Goal: Task Accomplishment & Management: Manage account settings

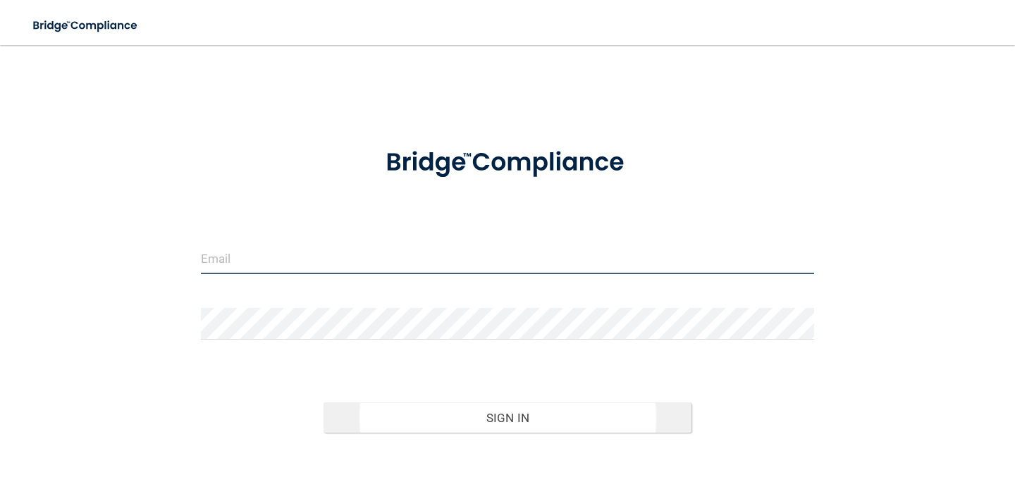
type input "[EMAIL_ADDRESS][DOMAIN_NAME]"
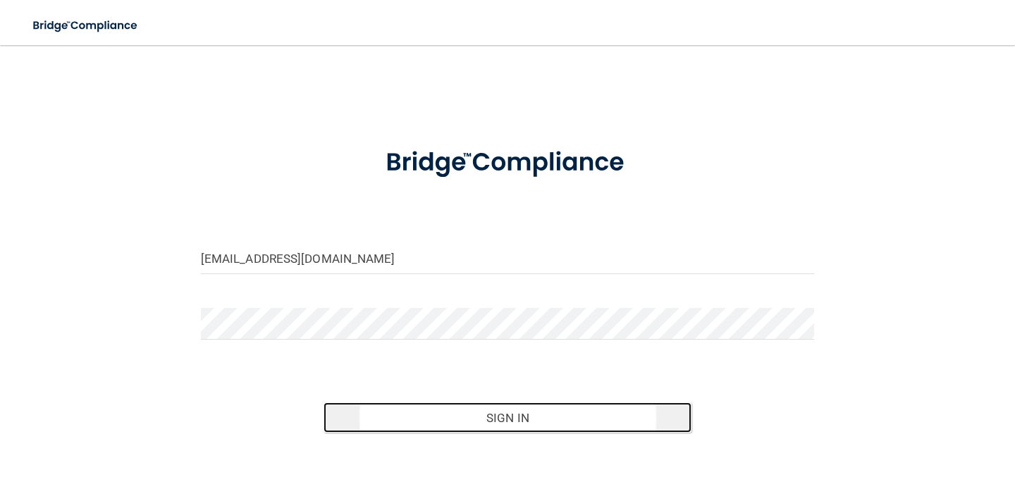
click at [418, 422] on button "Sign In" at bounding box center [508, 418] width 368 height 31
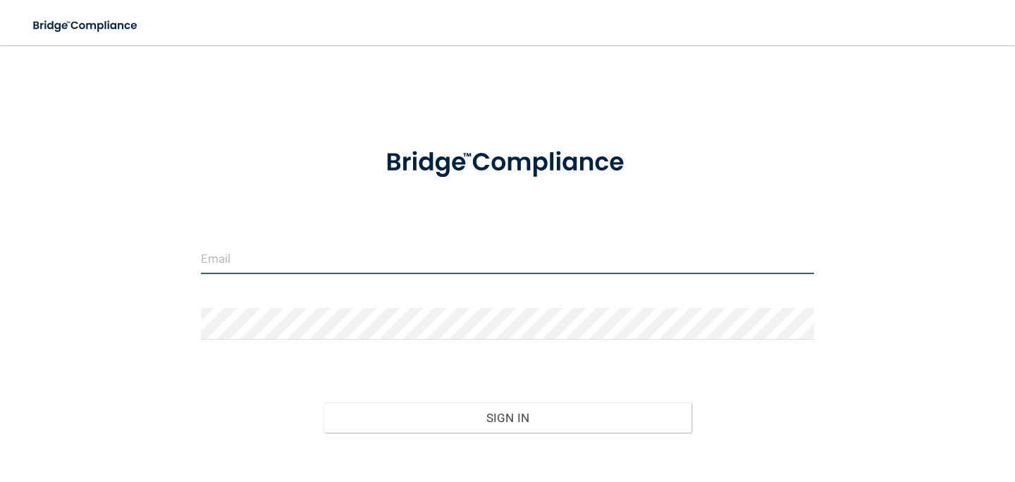
type input "[EMAIL_ADDRESS][DOMAIN_NAME]"
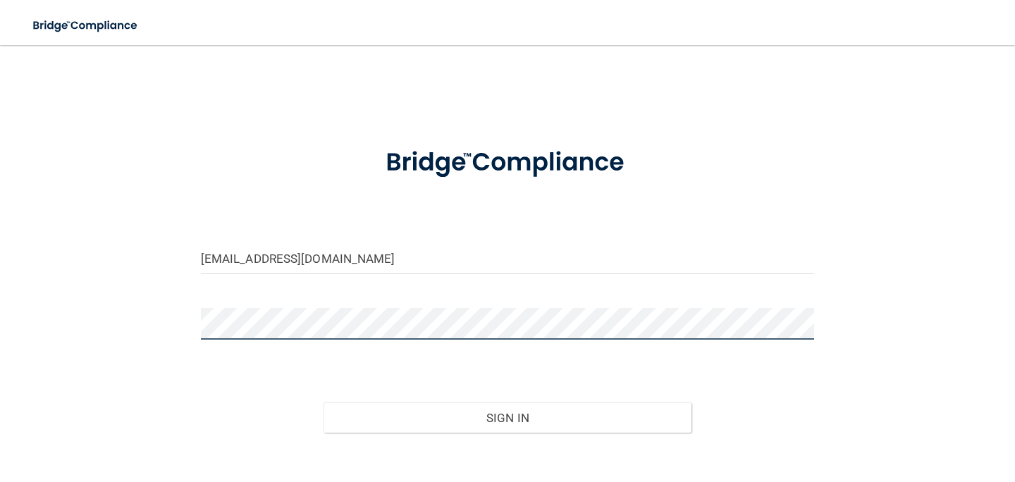
click at [176, 324] on div "domizzy3@icloud.com Invalid email/password. You don't have permission to access…" at bounding box center [507, 281] width 959 height 444
click at [324, 403] on button "Sign In" at bounding box center [508, 418] width 368 height 31
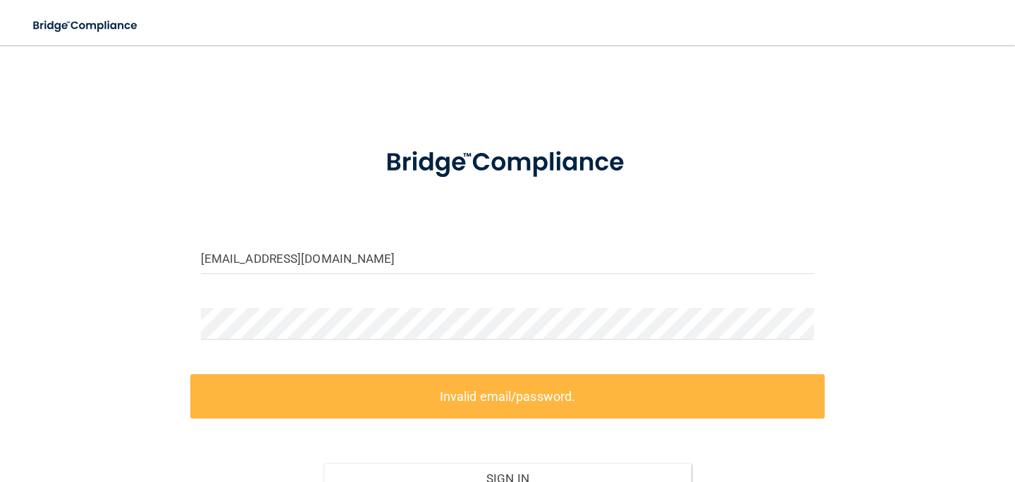
click at [583, 362] on form "domizzy3@icloud.com Invalid email/password. You don't have permission to access…" at bounding box center [508, 347] width 614 height 434
click at [125, 319] on div "domizzy3@icloud.com Invalid email/password. You don't have permission to access…" at bounding box center [507, 311] width 959 height 505
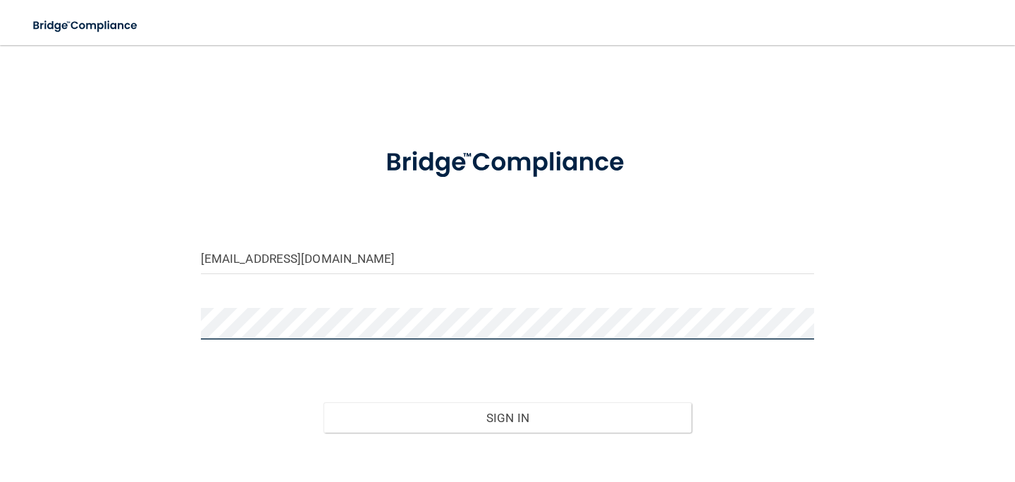
scroll to position [78, 0]
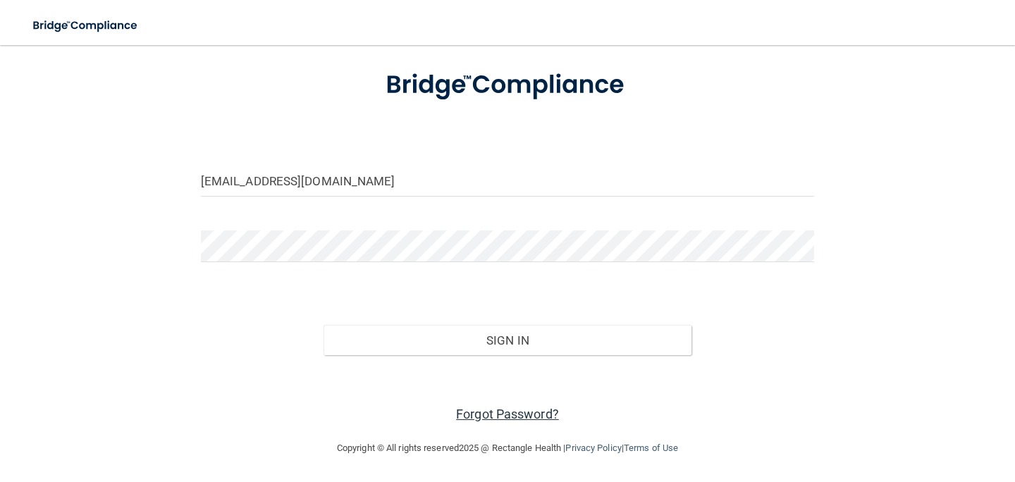
click at [499, 410] on link "Forgot Password?" at bounding box center [507, 414] width 103 height 15
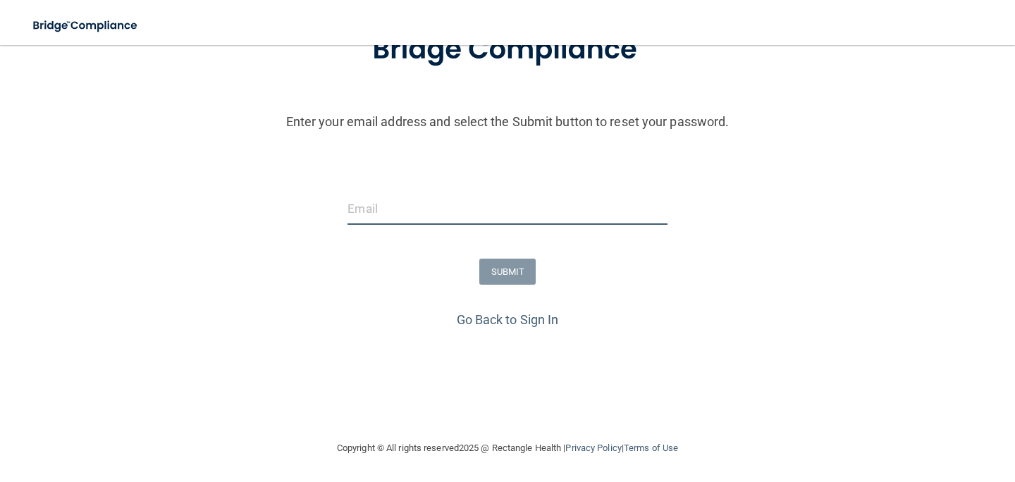
click at [419, 205] on input "email" at bounding box center [507, 209] width 319 height 32
type input "[EMAIL_ADDRESS][DOMAIN_NAME]"
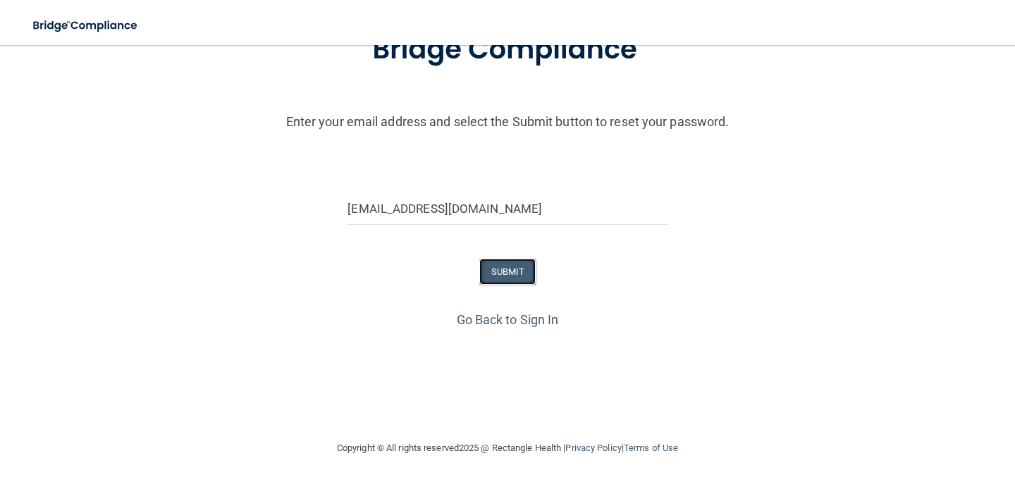
click at [520, 281] on button "SUBMIT" at bounding box center [508, 272] width 57 height 26
